Goal: Entertainment & Leisure: Consume media (video, audio)

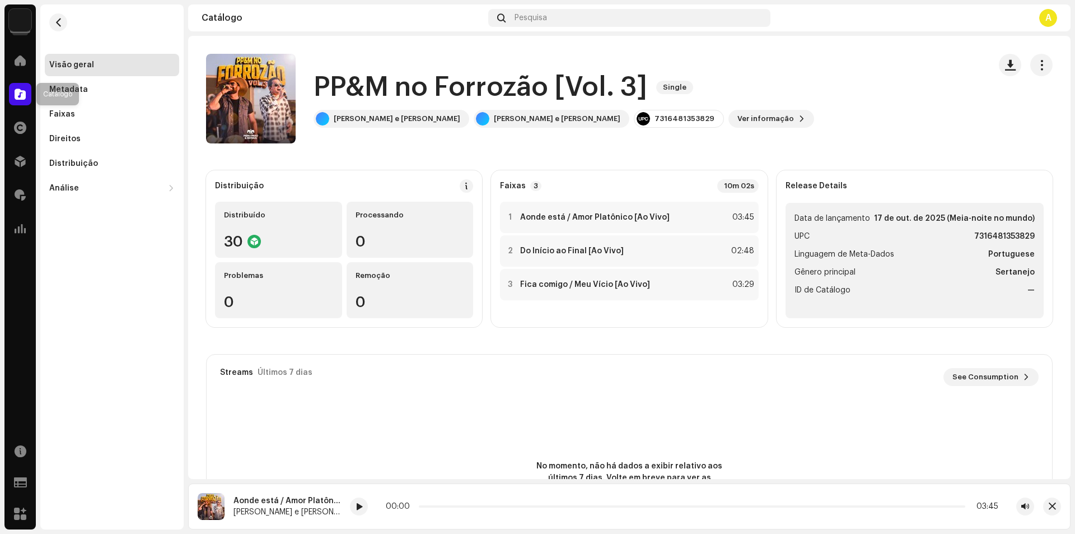
click at [19, 94] on span at bounding box center [20, 94] width 11 height 9
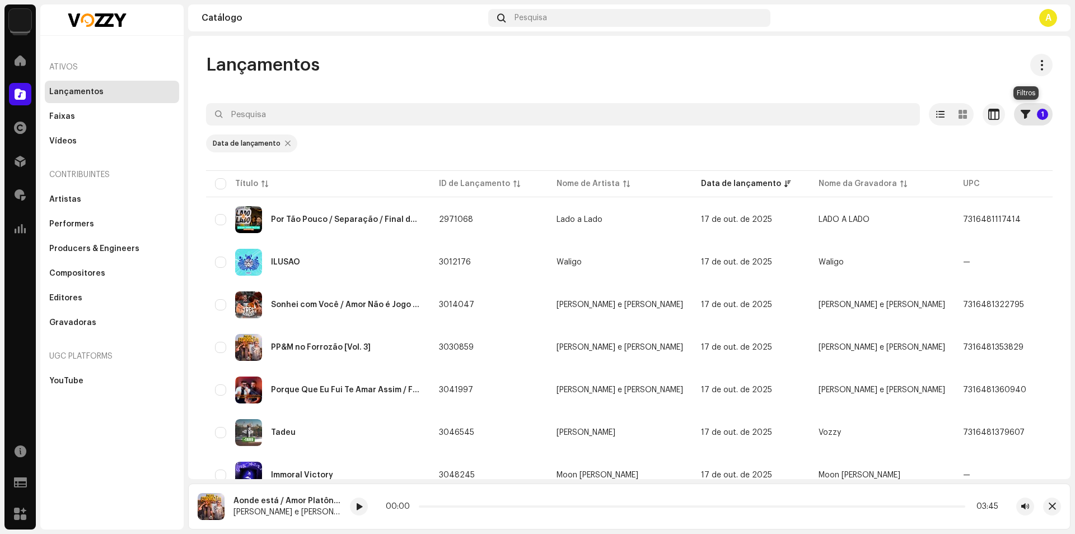
click at [1021, 116] on span "button" at bounding box center [1026, 114] width 10 height 9
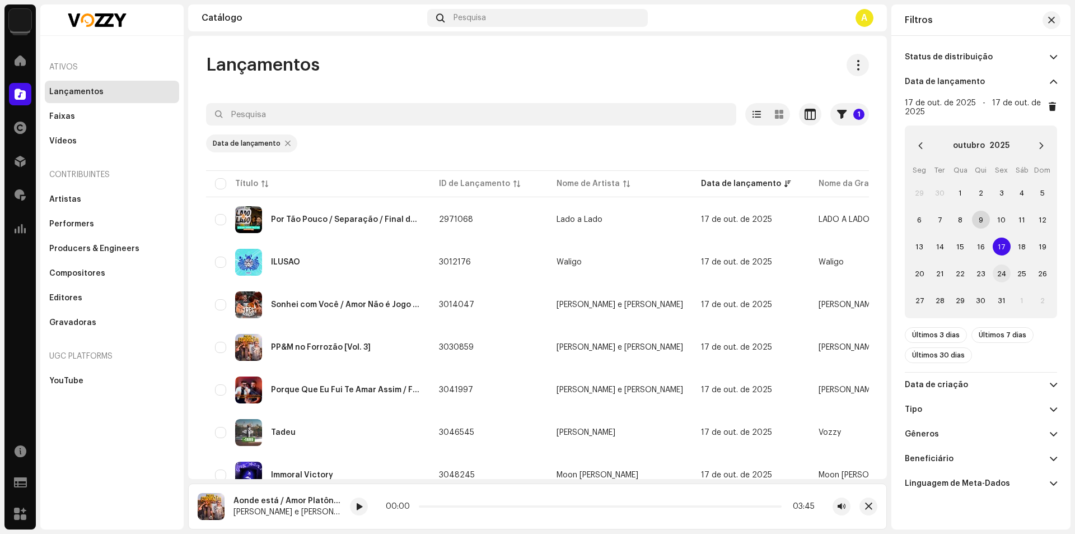
click at [994, 269] on span "24" at bounding box center [1002, 273] width 18 height 18
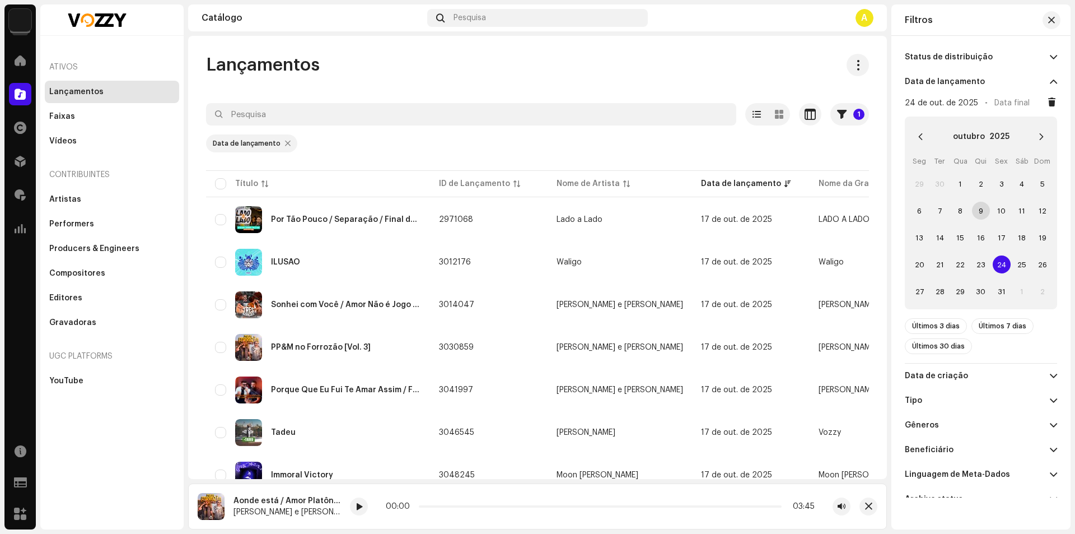
click at [998, 269] on span "24" at bounding box center [1002, 264] width 18 height 18
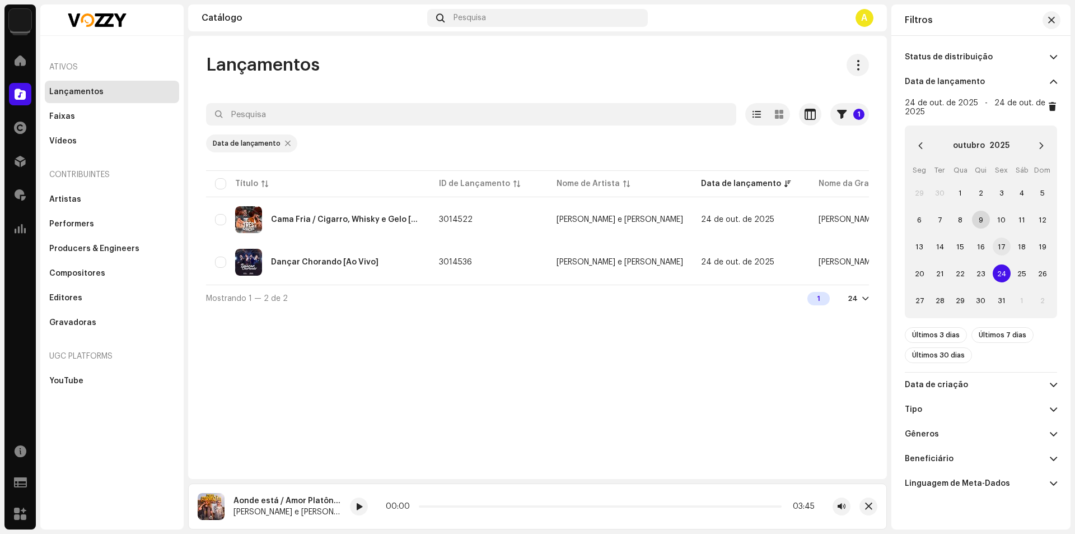
click at [1001, 248] on span "17" at bounding box center [1002, 246] width 18 height 18
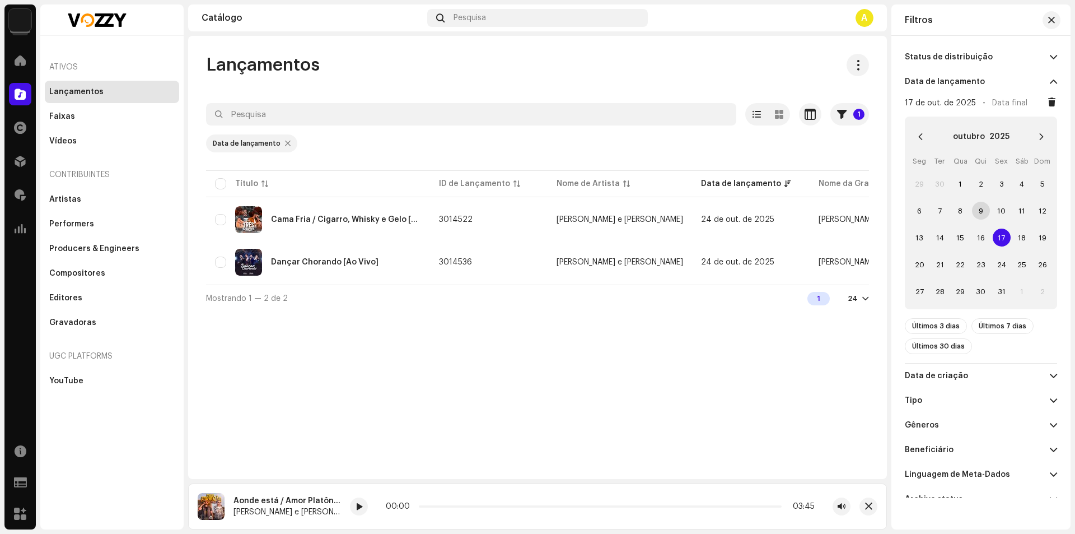
click at [1001, 244] on span "17" at bounding box center [1002, 238] width 18 height 18
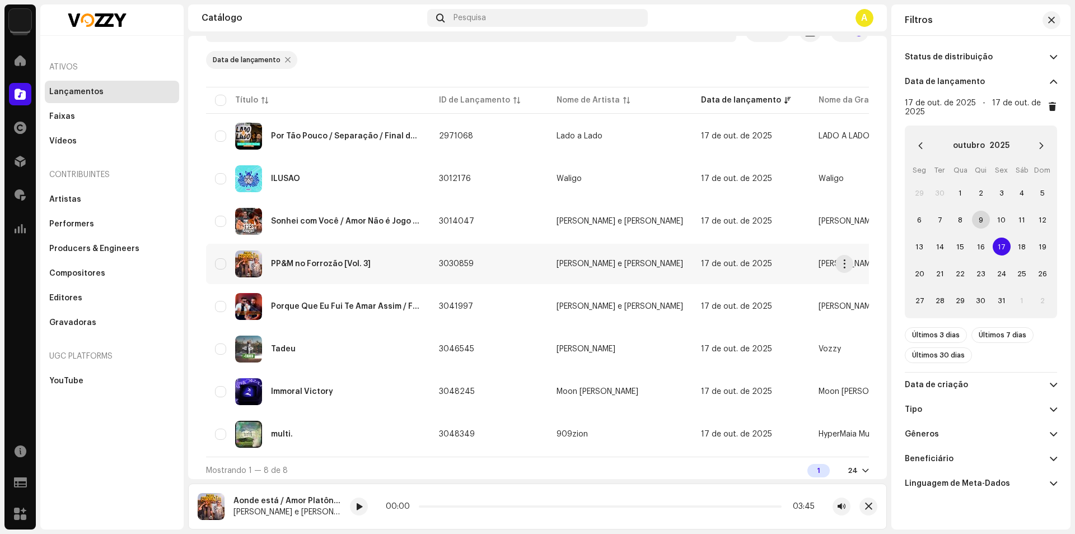
scroll to position [92, 0]
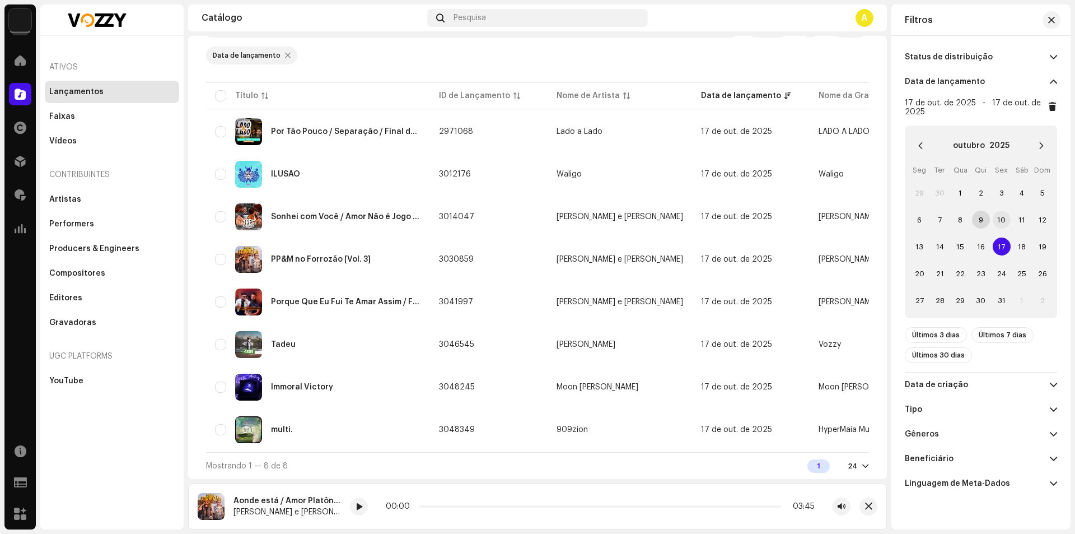
click at [1002, 216] on span "10" at bounding box center [1002, 220] width 18 height 18
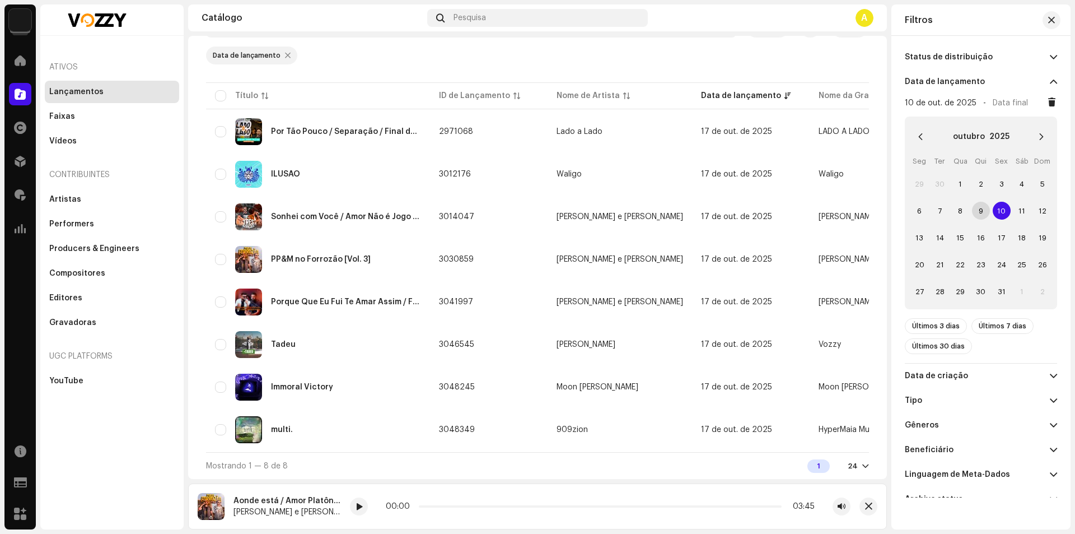
click at [1002, 218] on span "10" at bounding box center [1002, 211] width 18 height 18
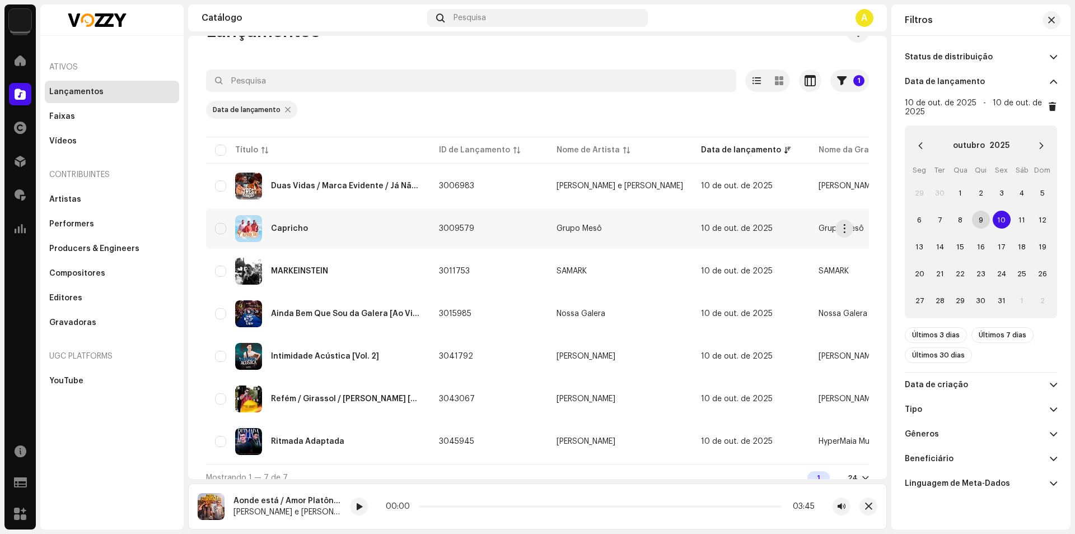
scroll to position [50, 0]
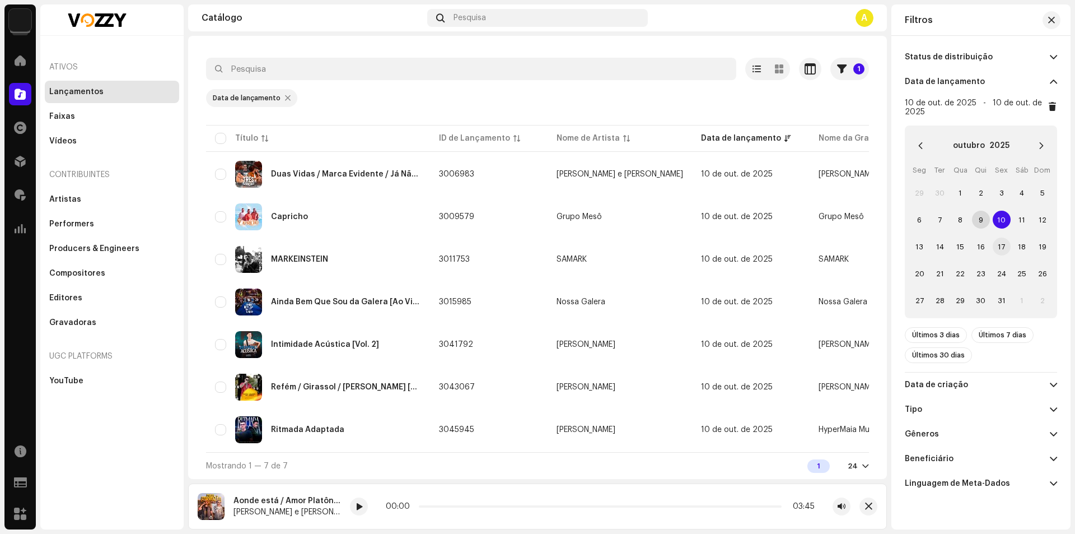
click at [1006, 241] on span "17" at bounding box center [1002, 246] width 18 height 18
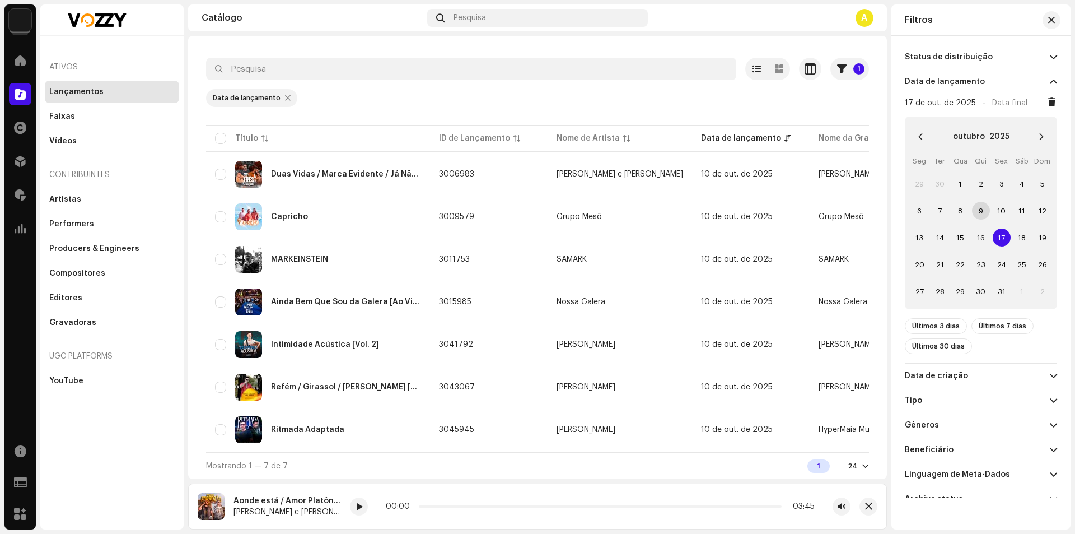
click at [1002, 235] on span "17" at bounding box center [1002, 238] width 18 height 18
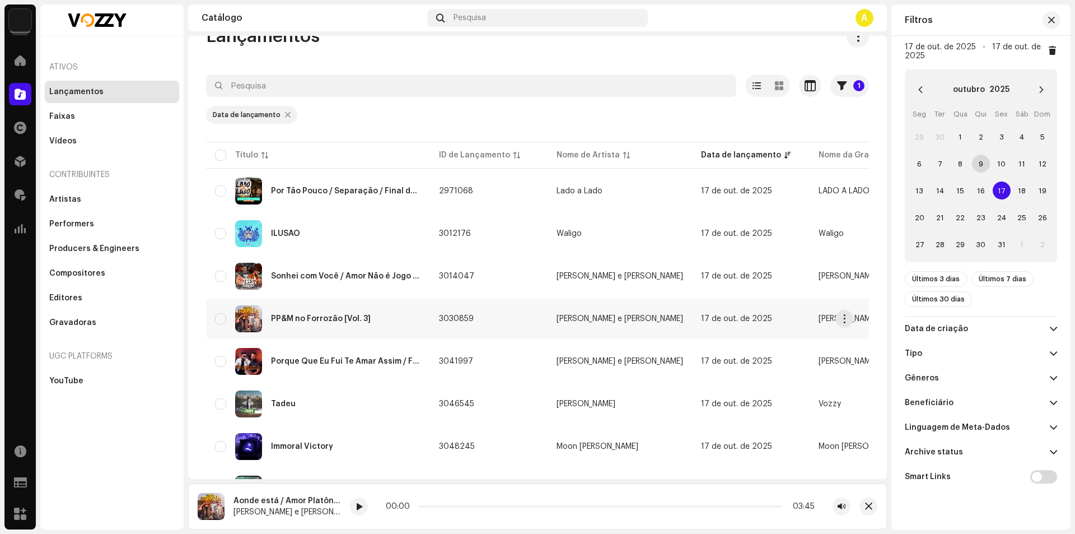
scroll to position [56, 0]
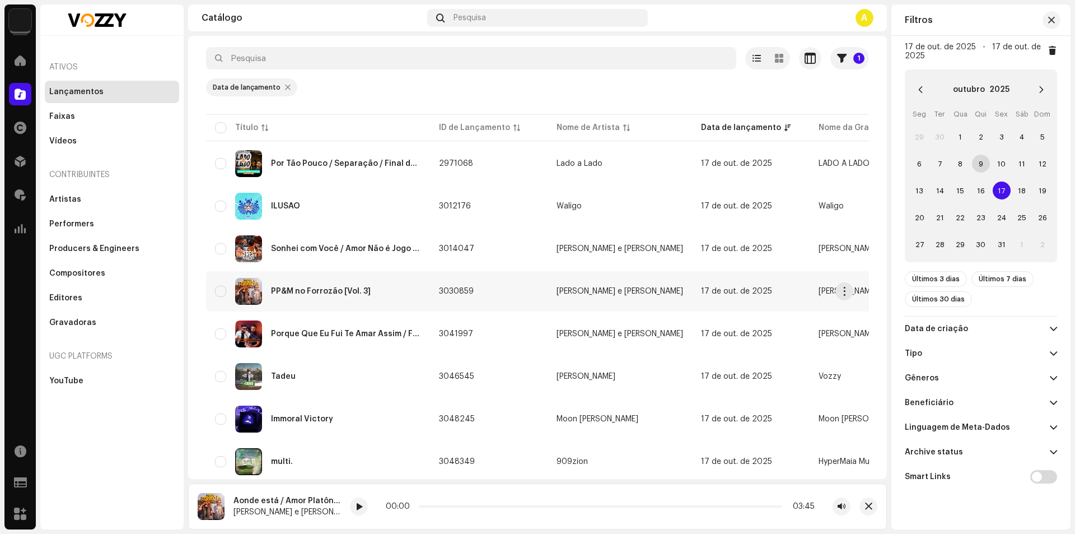
click at [359, 304] on div "PP&M no Forrozão [Vol. 3]" at bounding box center [318, 291] width 206 height 27
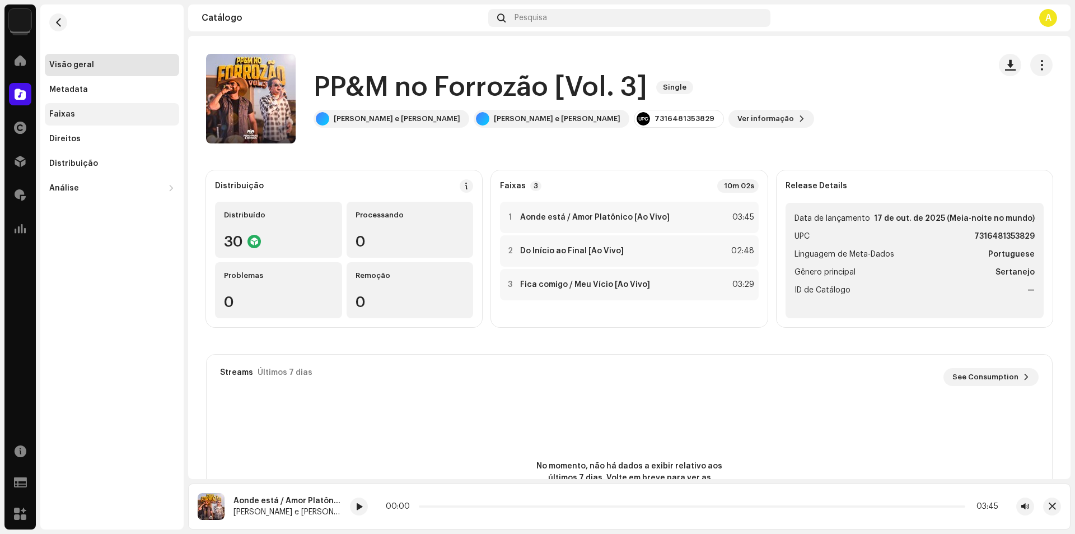
click at [110, 114] on div "Faixas" at bounding box center [111, 114] width 125 height 9
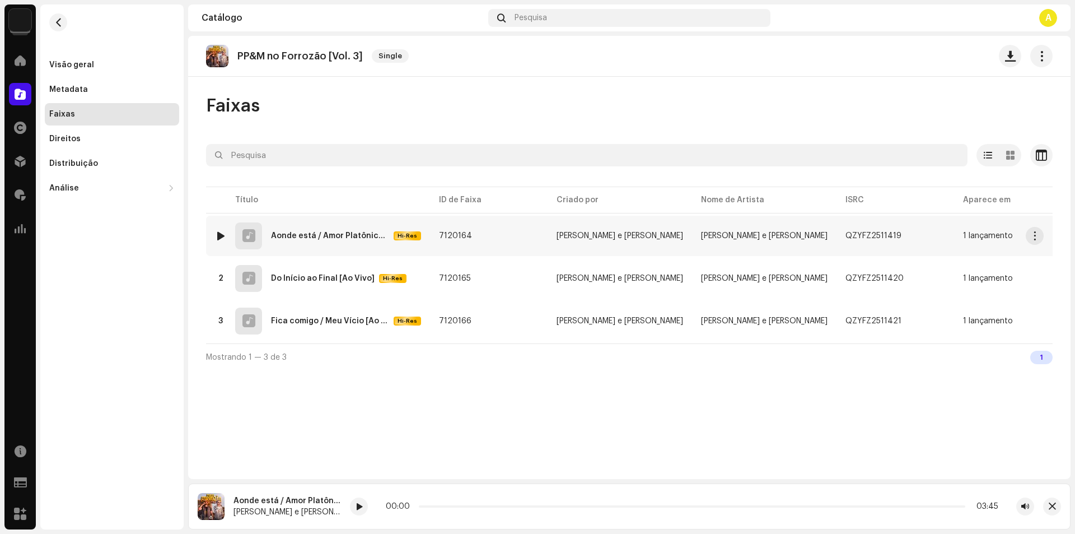
click at [218, 237] on div at bounding box center [221, 235] width 8 height 9
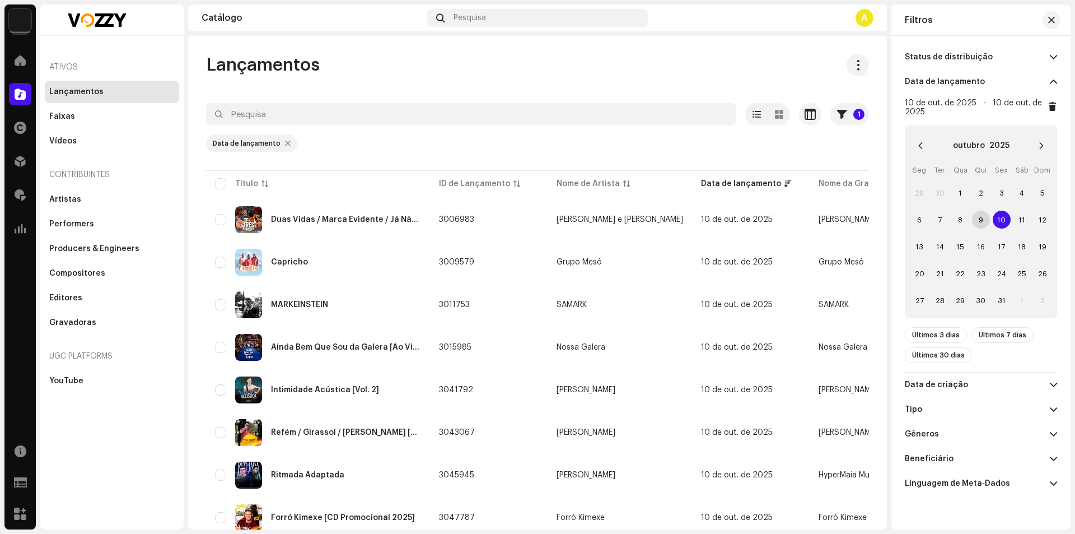
scroll to position [42, 0]
